Goal: Task Accomplishment & Management: Manage account settings

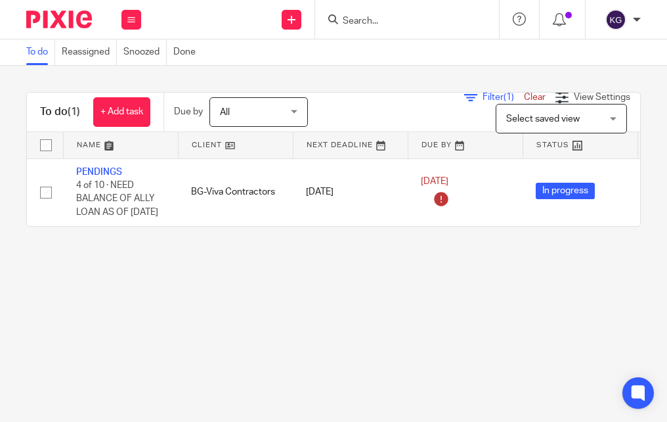
click at [406, 14] on form at bounding box center [412, 19] width 140 height 16
click at [339, 14] on div at bounding box center [404, 19] width 153 height 16
click at [349, 20] on input "Search" at bounding box center [401, 22] width 118 height 12
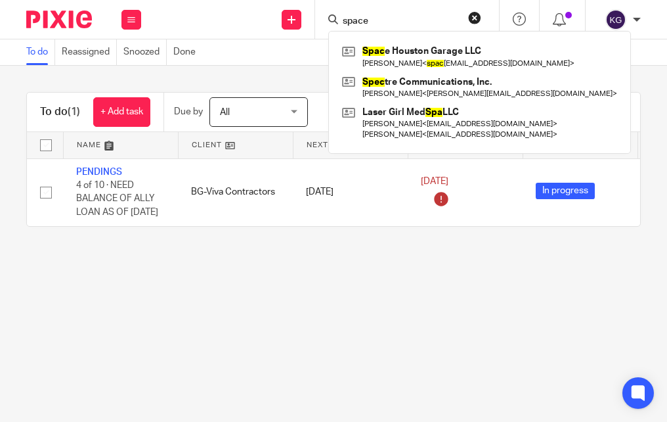
type input "space"
click button "submit" at bounding box center [0, 0] width 0 height 0
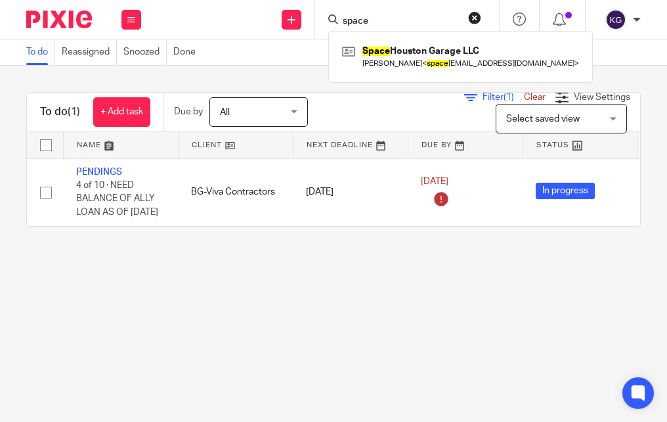
click at [423, 39] on div "Space Houston Garage LLC Carlos Alvarez < space houstongarage@yahoo.com >" at bounding box center [460, 56] width 265 height 51
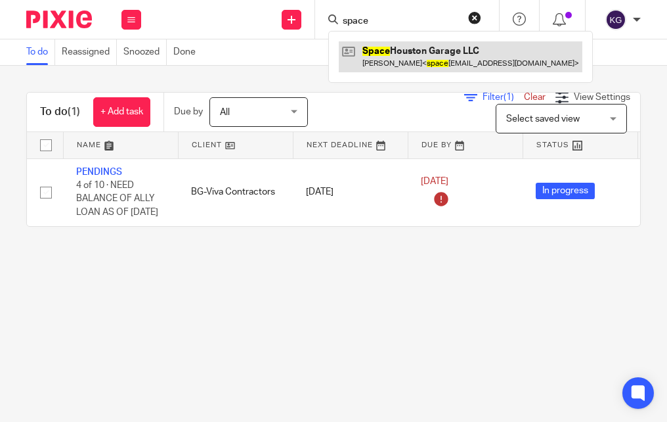
click at [384, 56] on link at bounding box center [461, 56] width 244 height 30
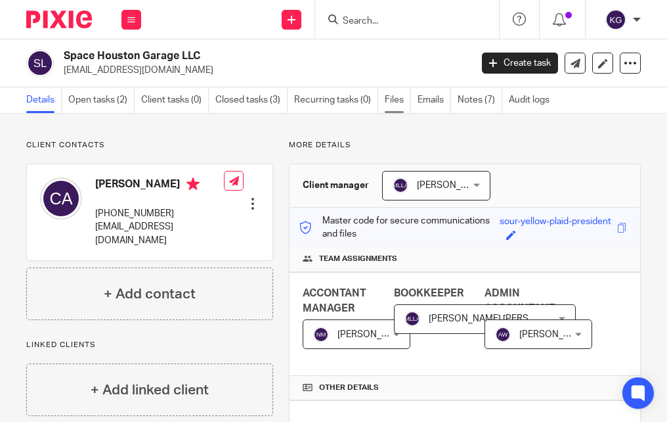
click at [408, 99] on link "Files" at bounding box center [398, 100] width 26 height 26
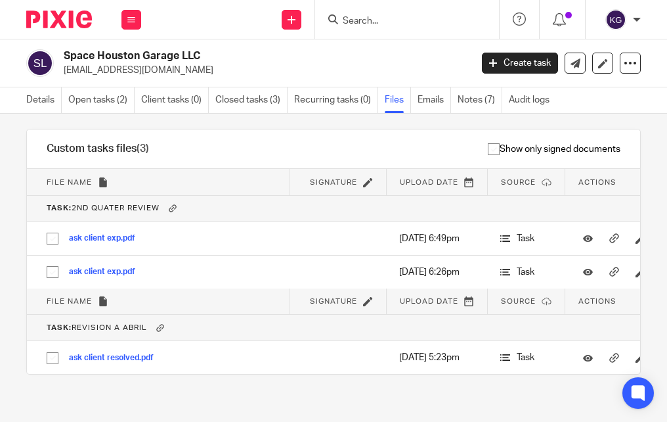
scroll to position [566, 0]
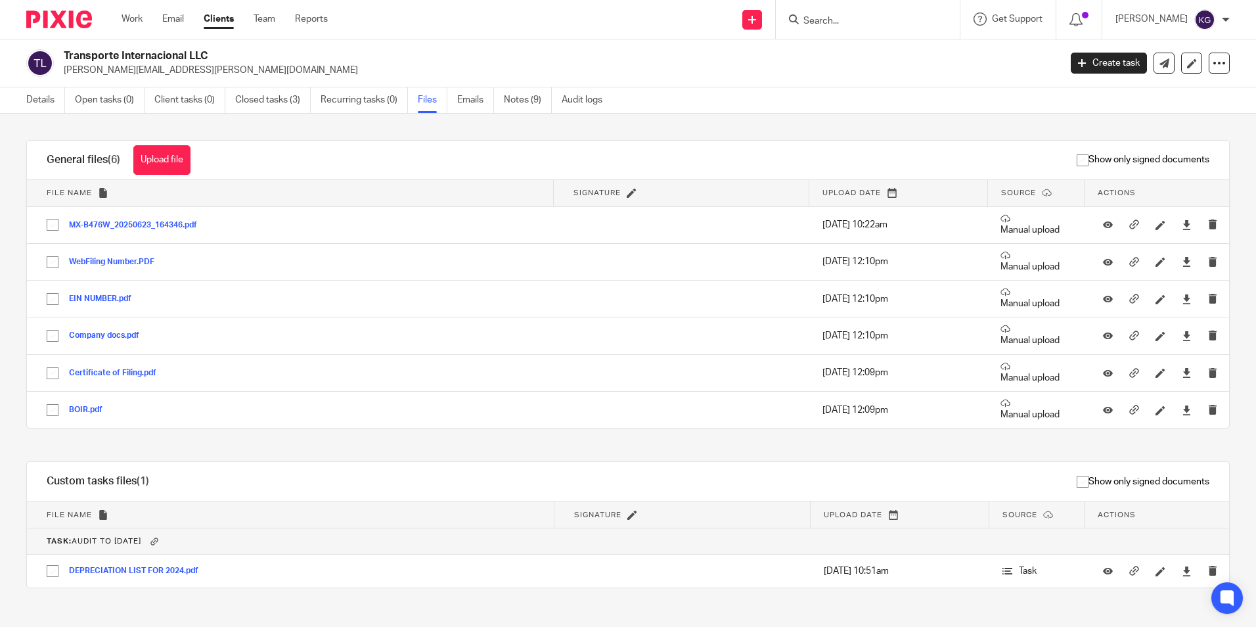
click at [804, 28] on div at bounding box center [868, 19] width 184 height 39
click at [859, 22] on input "Search" at bounding box center [861, 22] width 118 height 12
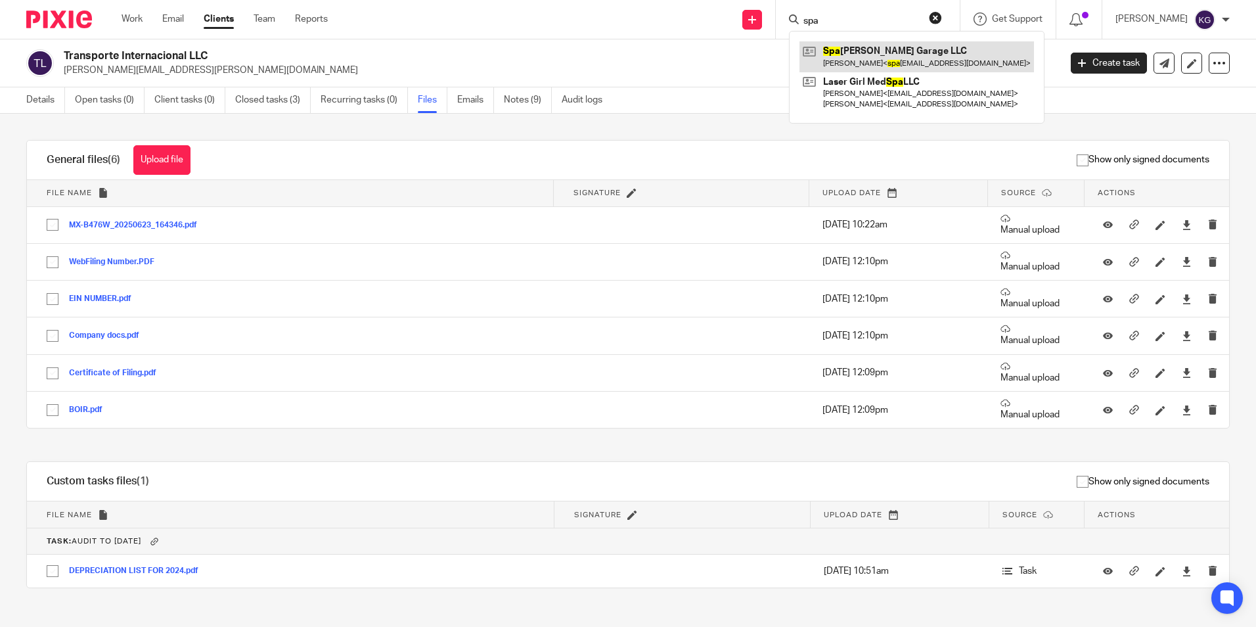
type input "spa"
click at [889, 51] on link at bounding box center [916, 56] width 235 height 30
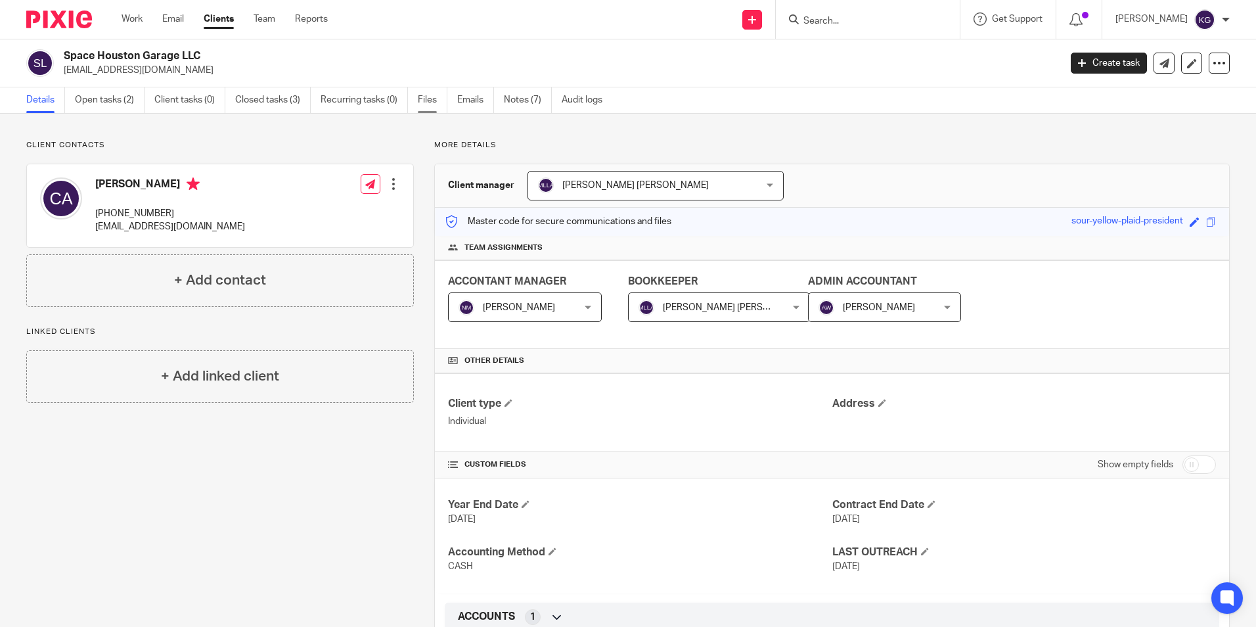
click at [438, 106] on link "Files" at bounding box center [433, 100] width 30 height 26
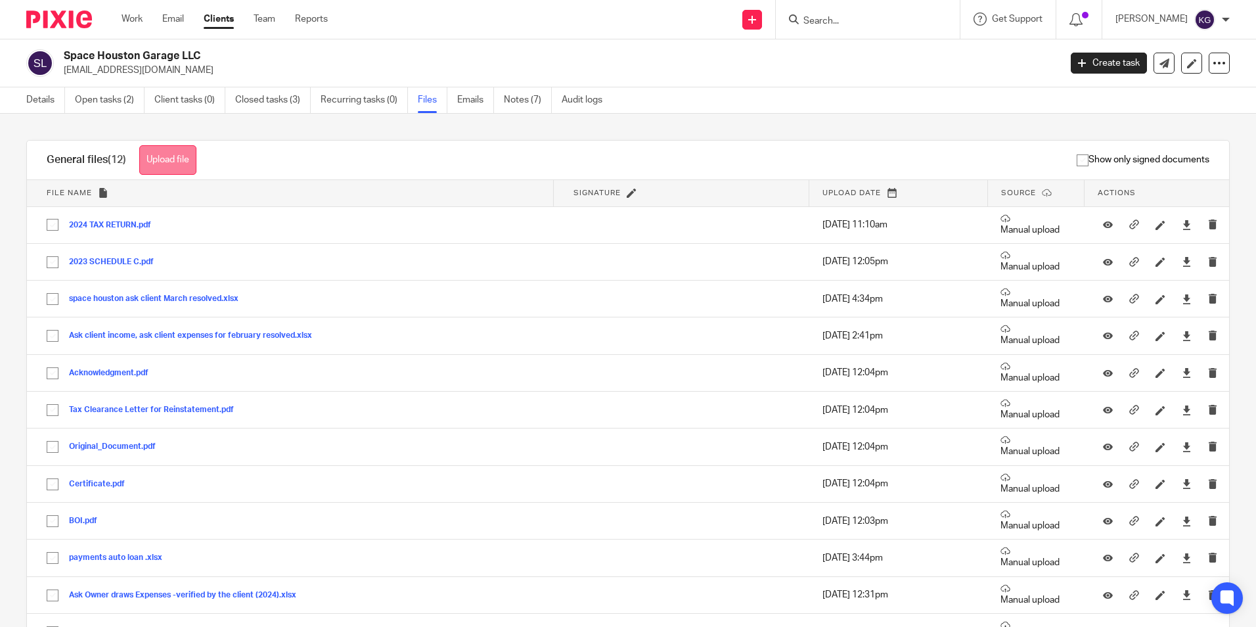
click at [167, 164] on button "Upload file" at bounding box center [167, 160] width 57 height 30
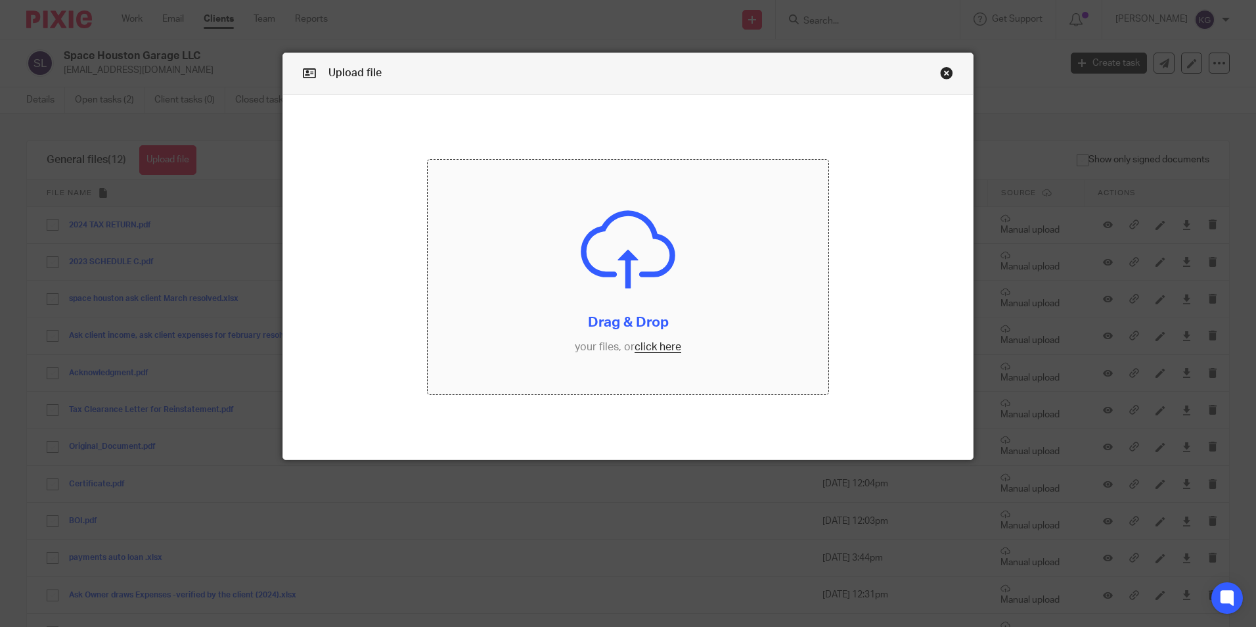
click at [660, 269] on input "file" at bounding box center [628, 277] width 401 height 235
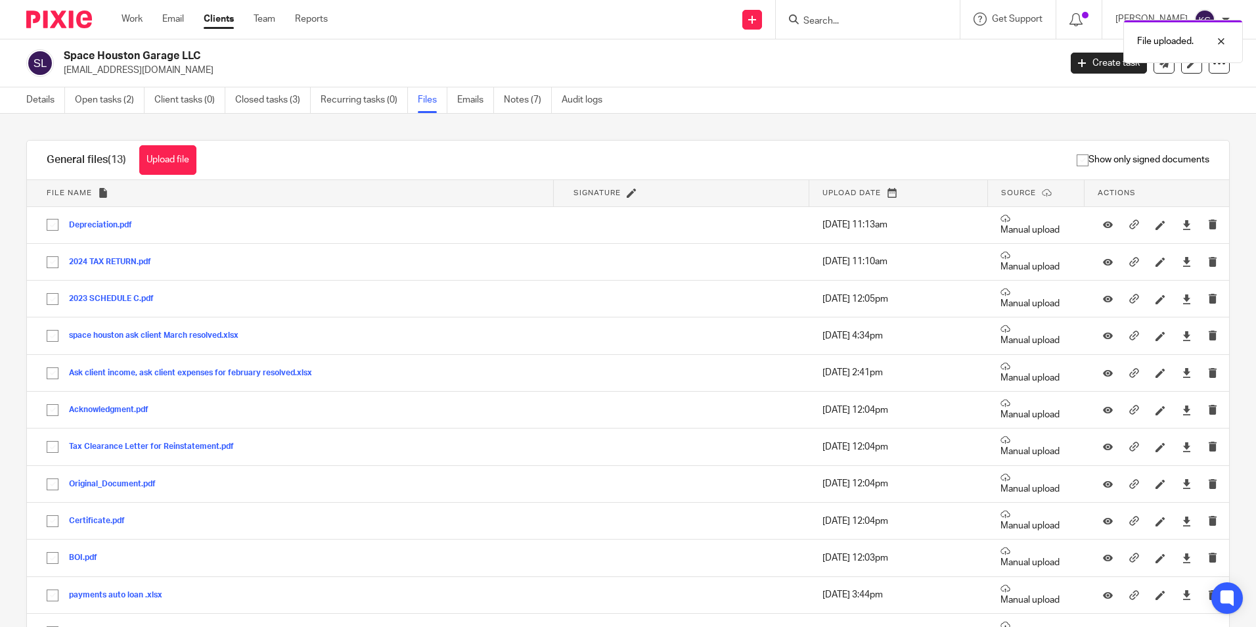
drag, startPoint x: 101, startPoint y: 226, endPoint x: 1701, endPoint y: 455, distance: 1616.5
click at [1255, 455] on html "Work Email Clients Team Reports Work Email Clients Team Reports Settings Send n…" at bounding box center [628, 313] width 1256 height 627
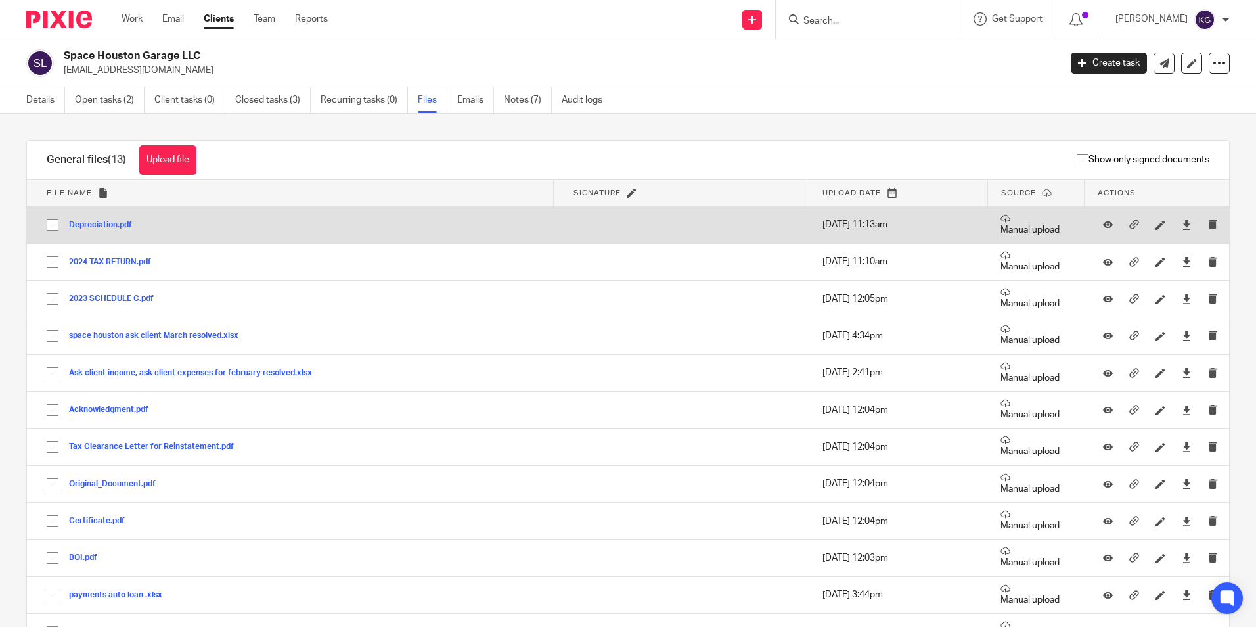
click at [1150, 229] on div at bounding box center [1160, 225] width 20 height 20
click at [1155, 223] on icon at bounding box center [1160, 225] width 10 height 10
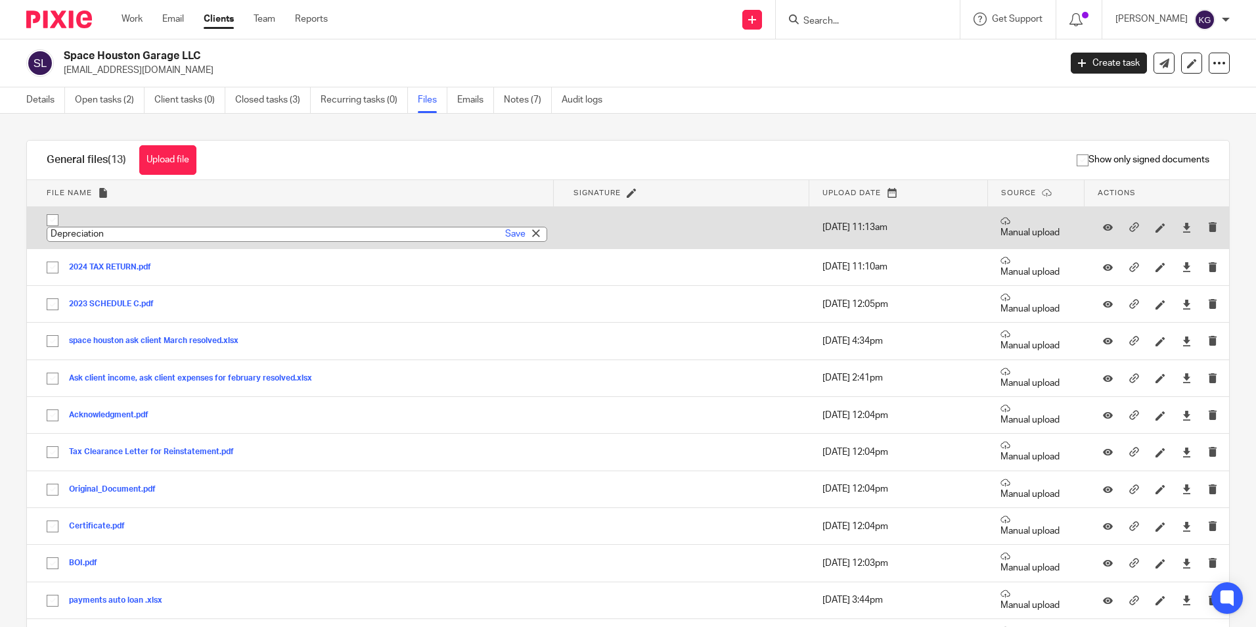
click at [148, 232] on input "Depreciation" at bounding box center [297, 234] width 501 height 15
type input "Depreciation2023"
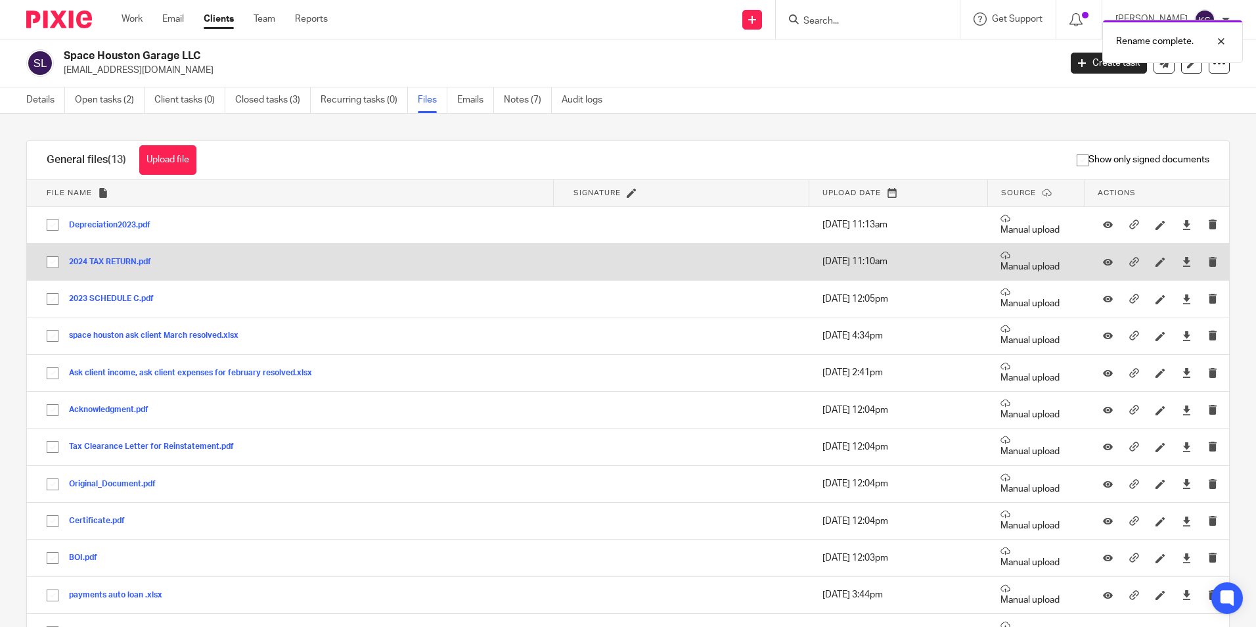
click at [115, 260] on button "2024 TAX RETURN.pdf" at bounding box center [115, 261] width 92 height 9
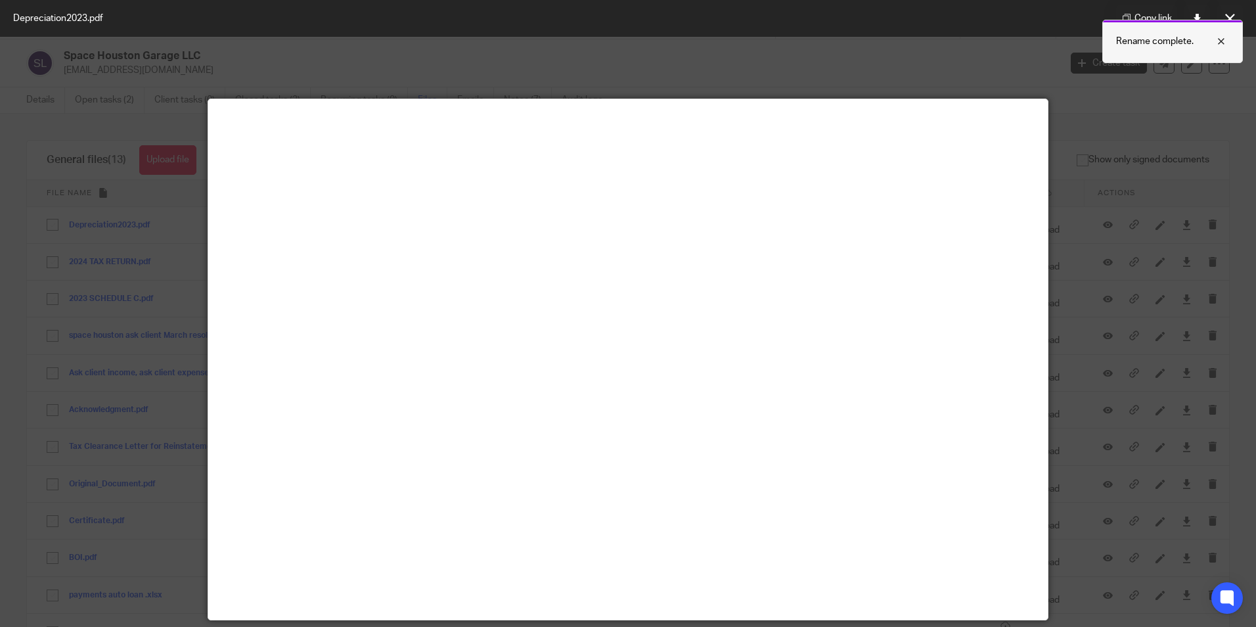
click at [1225, 38] on div at bounding box center [1211, 42] width 35 height 16
